Goal: Transaction & Acquisition: Purchase product/service

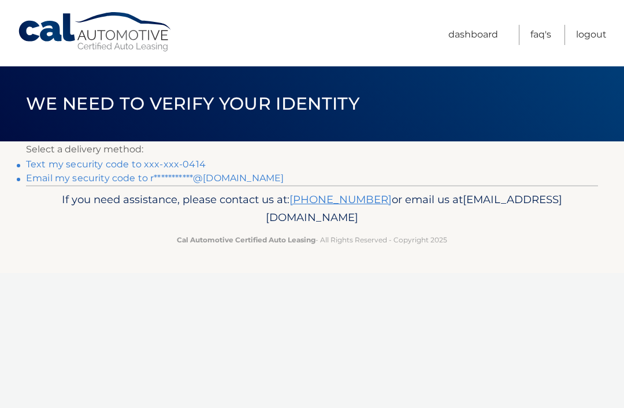
click at [60, 163] on link "Text my security code to xxx-xxx-0414" at bounding box center [116, 164] width 180 height 11
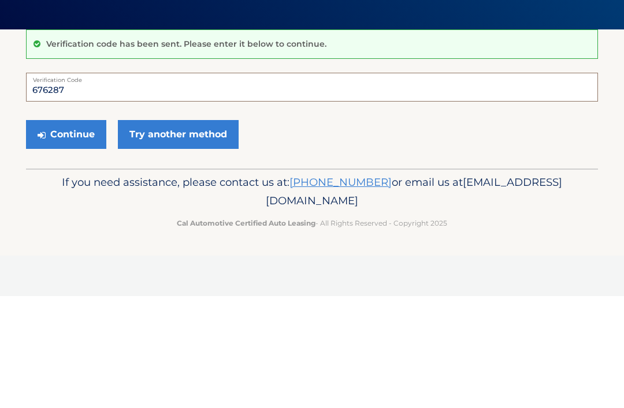
type input "676287"
click at [66, 232] on button "Continue" at bounding box center [66, 246] width 80 height 29
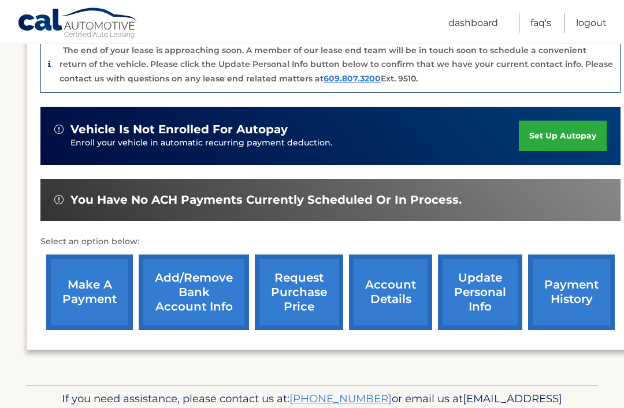
scroll to position [322, 0]
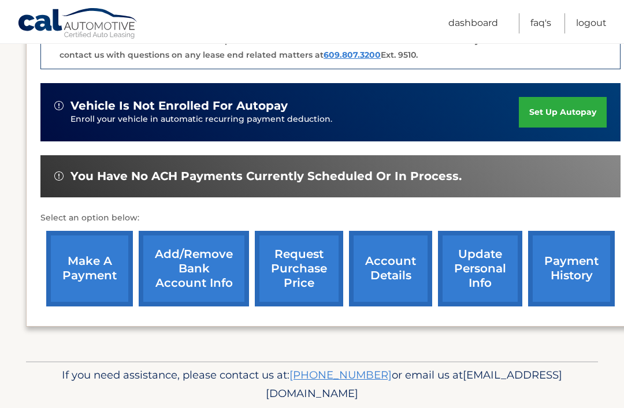
click at [71, 273] on link "make a payment" at bounding box center [89, 269] width 87 height 76
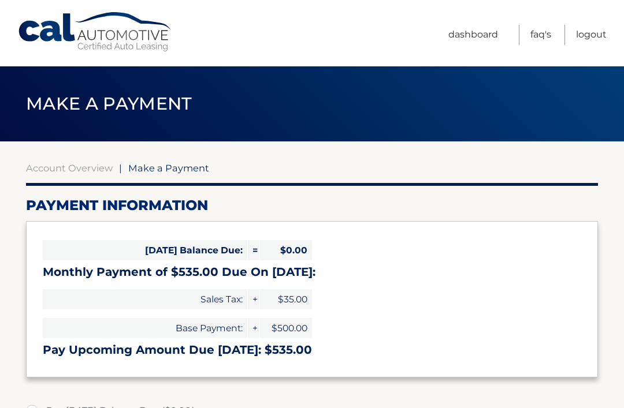
select select "N2MxYTRlZDQtYzA0OC00ODQ3LWE3YTktZDE0NGMwOGVkNzk1"
click at [479, 39] on link "Dashboard" at bounding box center [473, 35] width 50 height 20
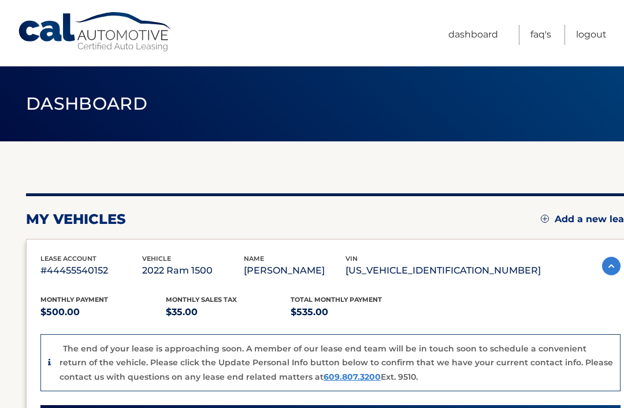
click at [483, 34] on link "Dashboard" at bounding box center [473, 35] width 50 height 20
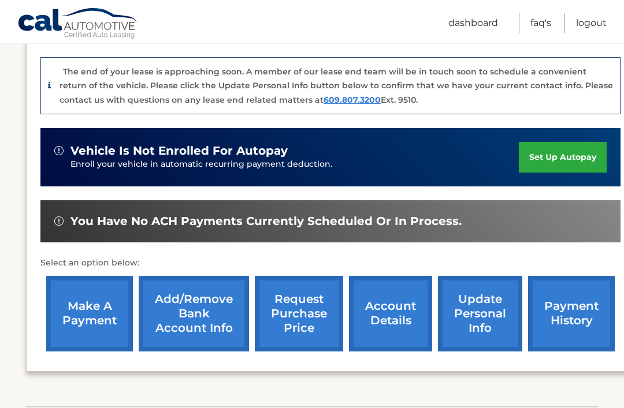
scroll to position [322, 0]
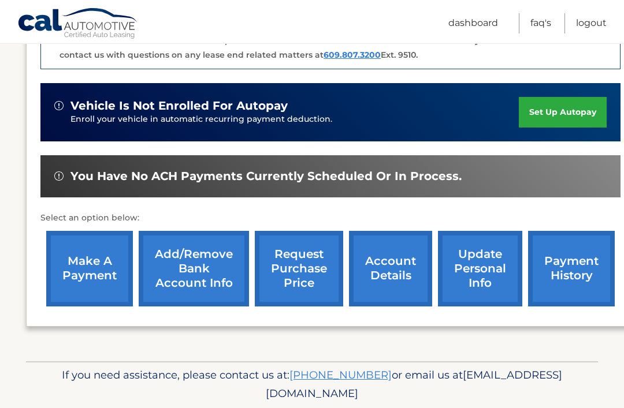
click at [386, 274] on link "account details" at bounding box center [390, 269] width 83 height 76
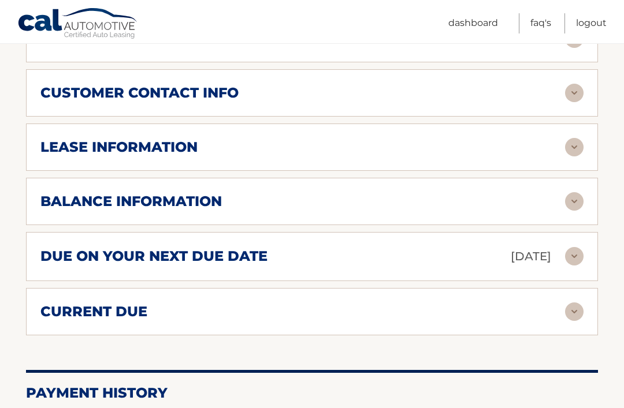
scroll to position [605, 0]
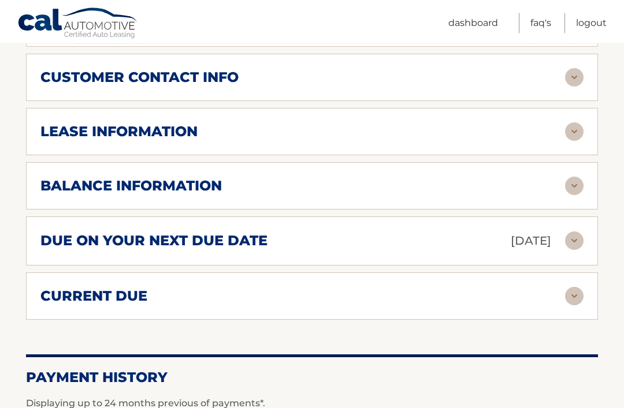
click at [576, 245] on img at bounding box center [574, 241] width 18 height 18
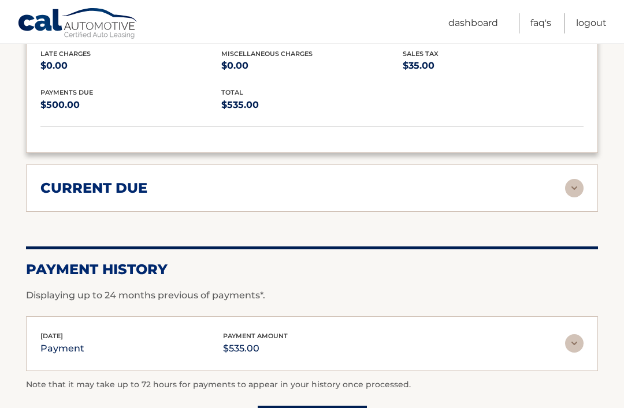
scroll to position [829, 0]
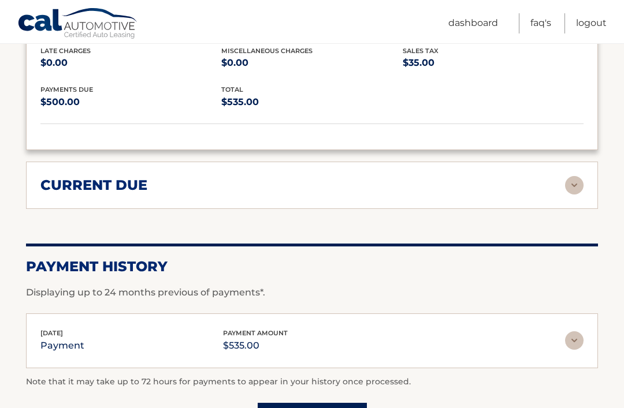
click at [577, 341] on img at bounding box center [574, 340] width 18 height 18
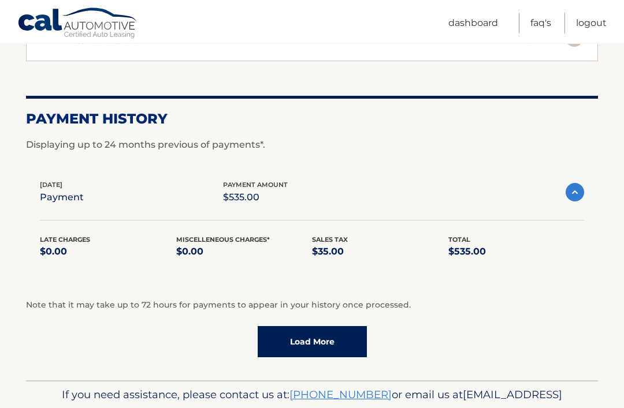
scroll to position [994, 0]
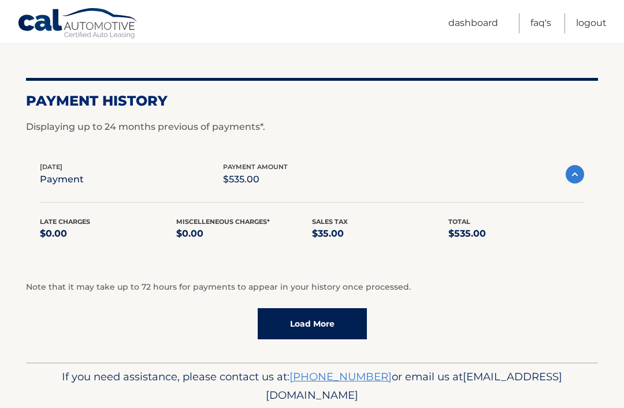
click at [331, 320] on link "Load More" at bounding box center [312, 323] width 109 height 31
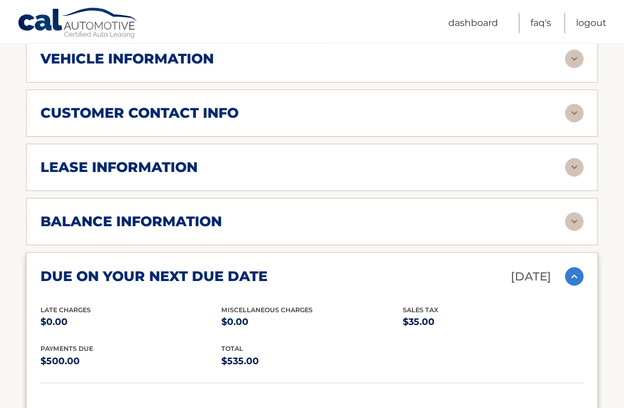
scroll to position [569, 0]
click at [573, 223] on img at bounding box center [574, 222] width 18 height 18
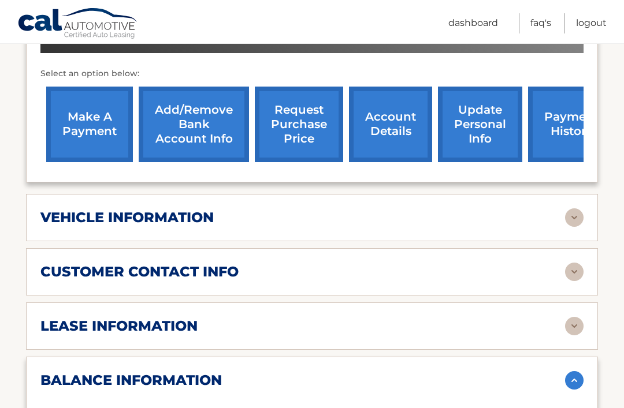
scroll to position [401, 0]
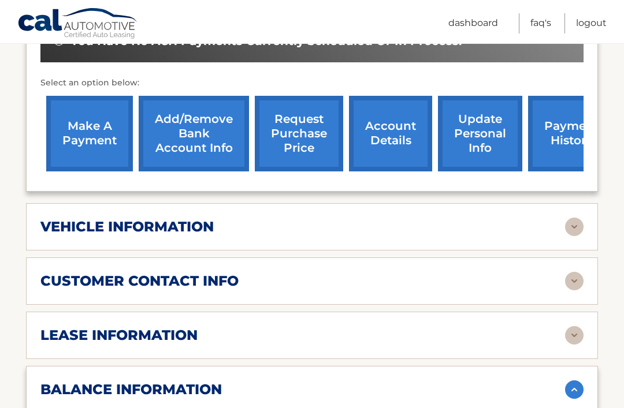
click at [572, 223] on img at bounding box center [574, 227] width 18 height 18
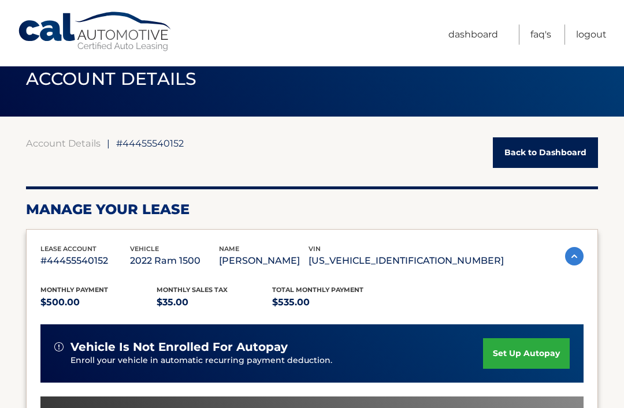
scroll to position [25, 0]
click at [582, 252] on img at bounding box center [574, 256] width 18 height 18
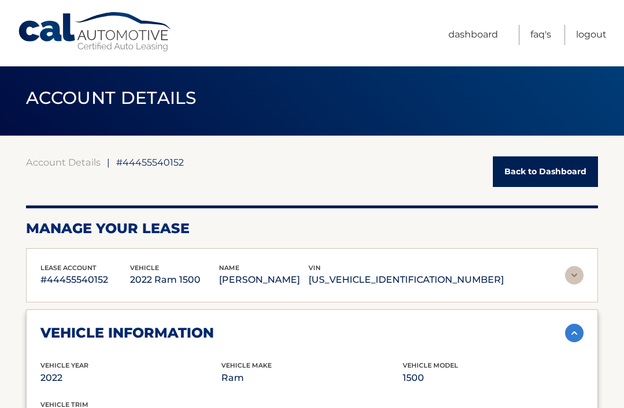
scroll to position [0, 0]
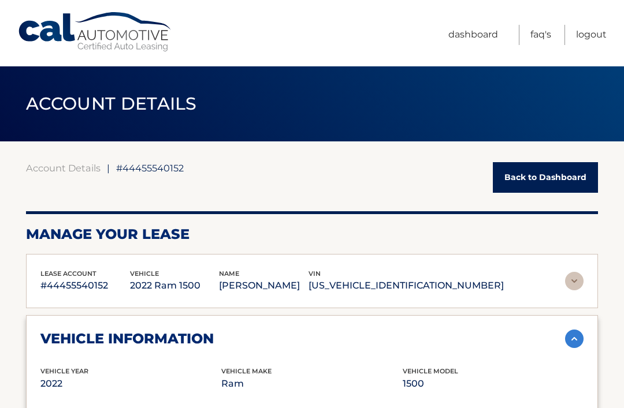
click at [562, 182] on link "Back to Dashboard" at bounding box center [545, 177] width 105 height 31
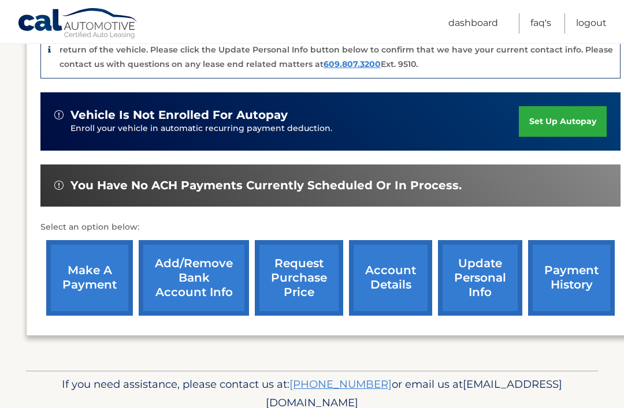
scroll to position [319, 0]
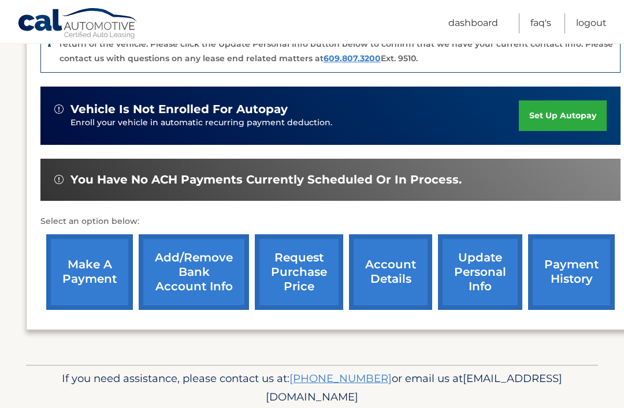
click at [85, 270] on link "make a payment" at bounding box center [89, 272] width 87 height 76
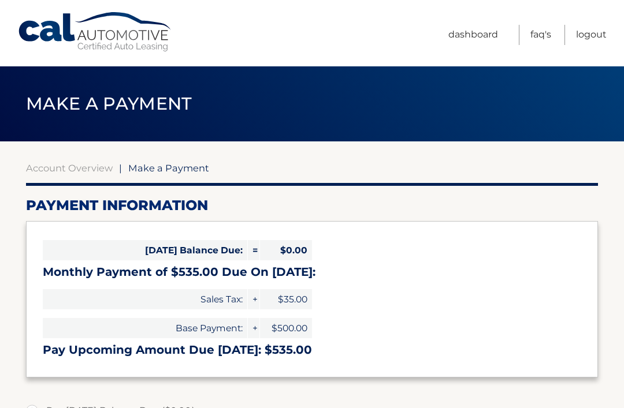
select select "N2MxYTRlZDQtYzA0OC00ODQ3LWE3YTktZDE0NGMwOGVkNzk1"
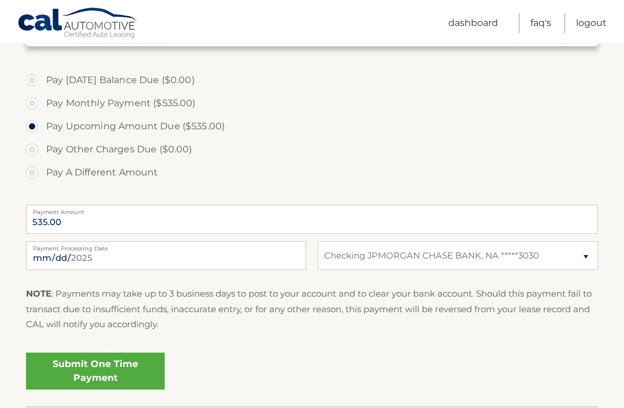
scroll to position [377, 0]
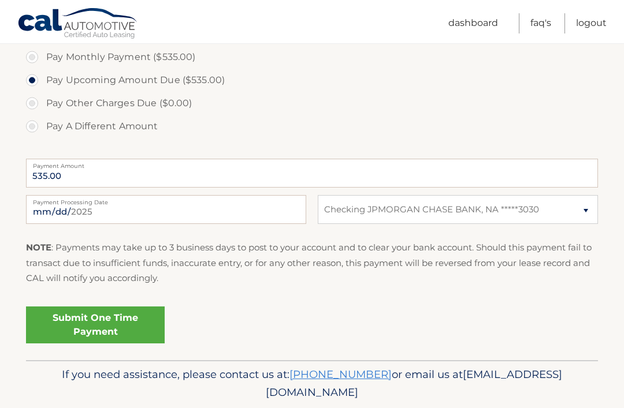
click at [85, 319] on link "Submit One Time Payment" at bounding box center [95, 325] width 139 height 37
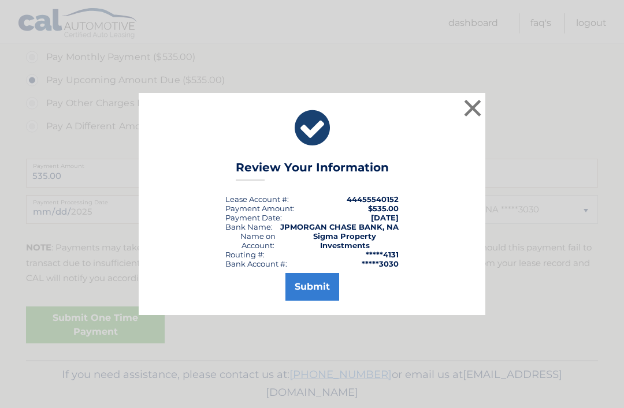
click at [320, 301] on button "Submit" at bounding box center [312, 287] width 54 height 28
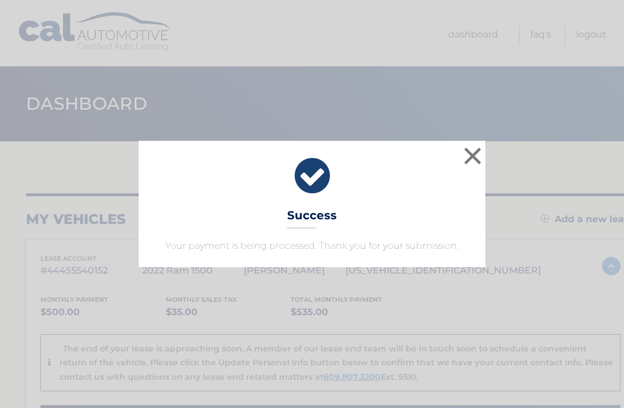
click at [477, 156] on button "×" at bounding box center [472, 155] width 23 height 23
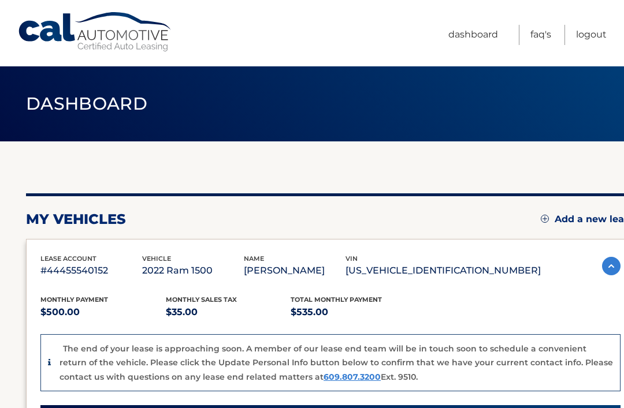
click at [602, 36] on link "Logout" at bounding box center [591, 35] width 31 height 20
